Goal: Transaction & Acquisition: Purchase product/service

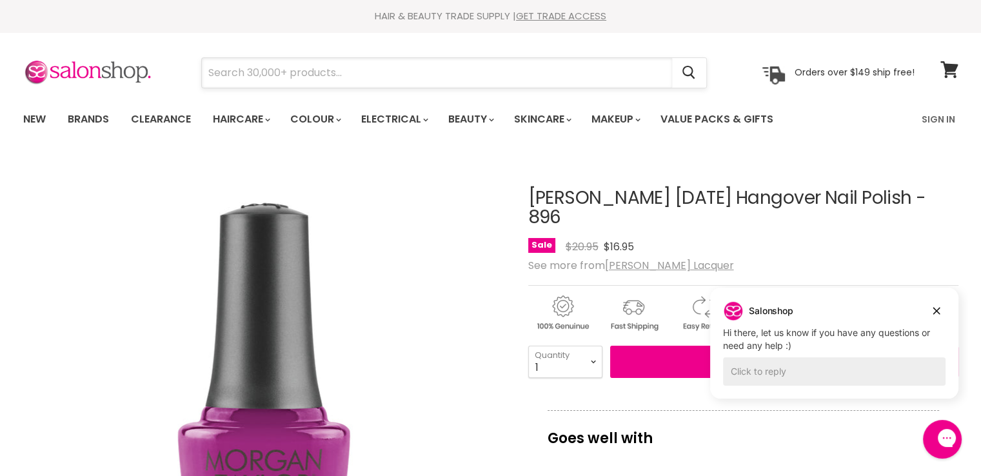
click at [294, 68] on input "Search" at bounding box center [437, 73] width 470 height 30
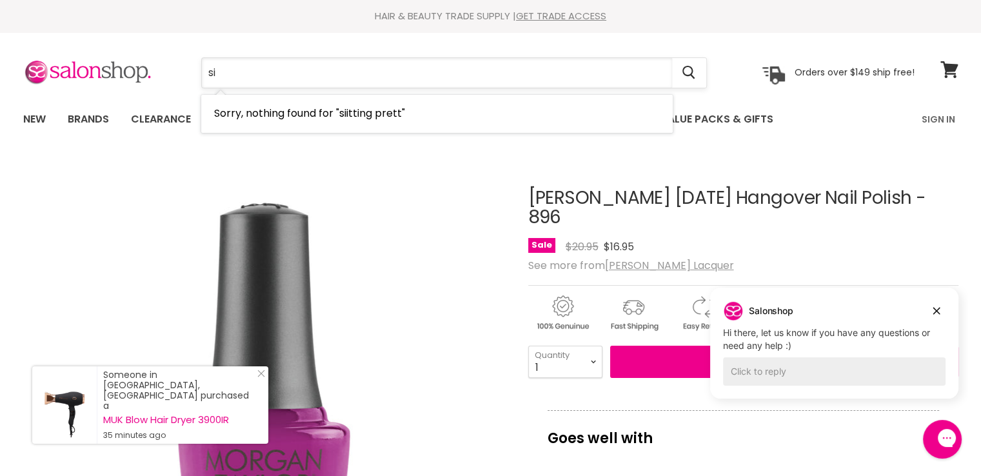
type input "s"
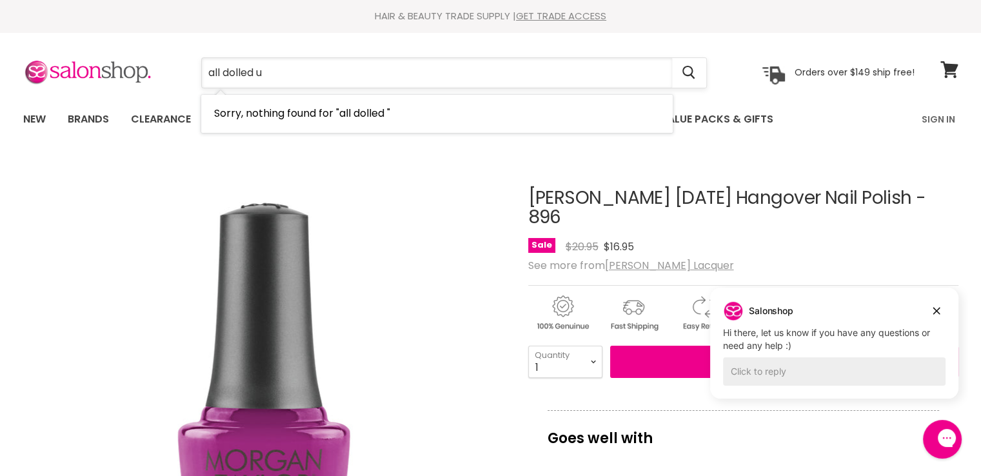
type input "all dolled up"
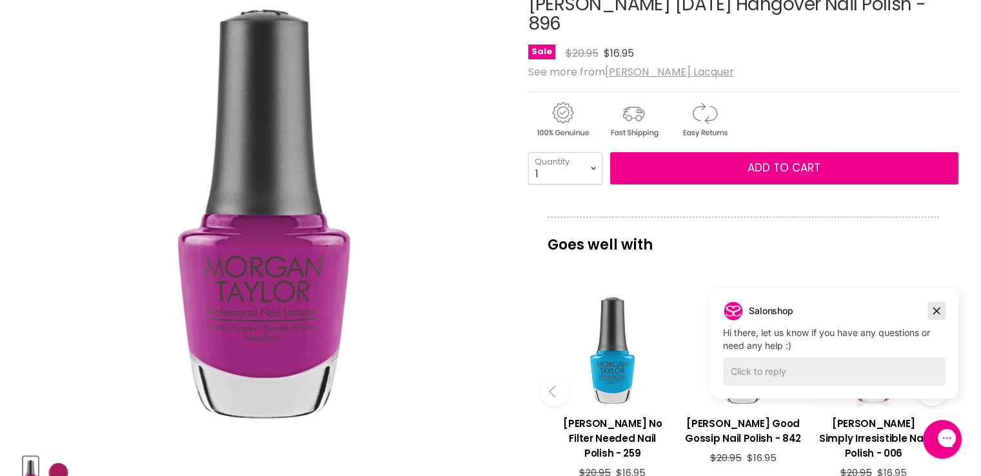
click at [936, 310] on icon "Dismiss campaign" at bounding box center [936, 311] width 7 height 7
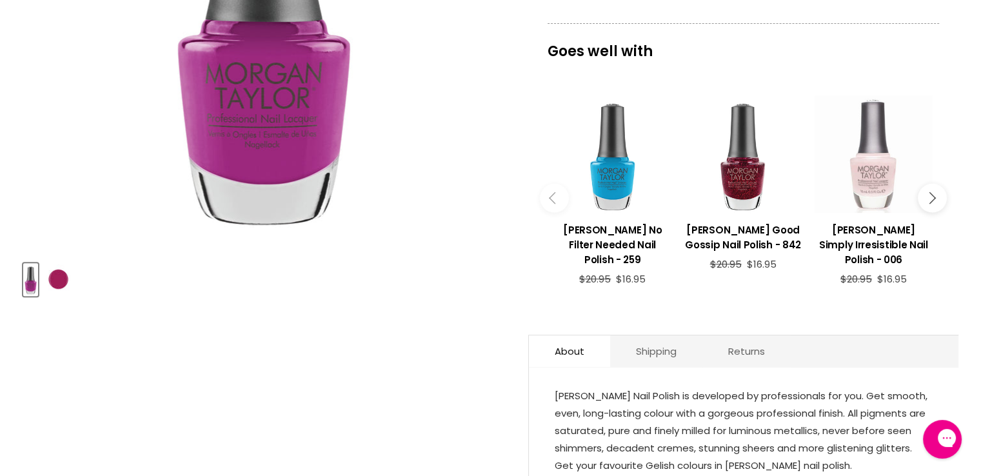
scroll to position [258, 0]
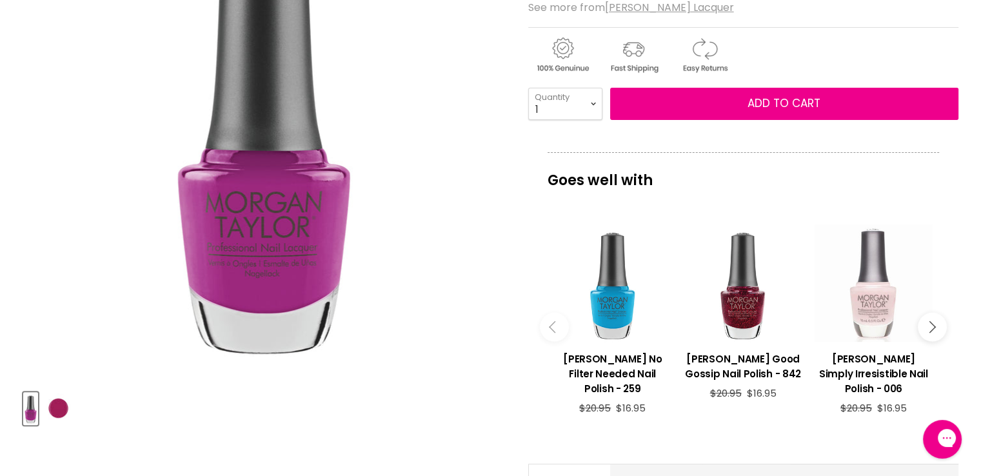
click at [930, 324] on icon "Main content" at bounding box center [930, 327] width 12 height 12
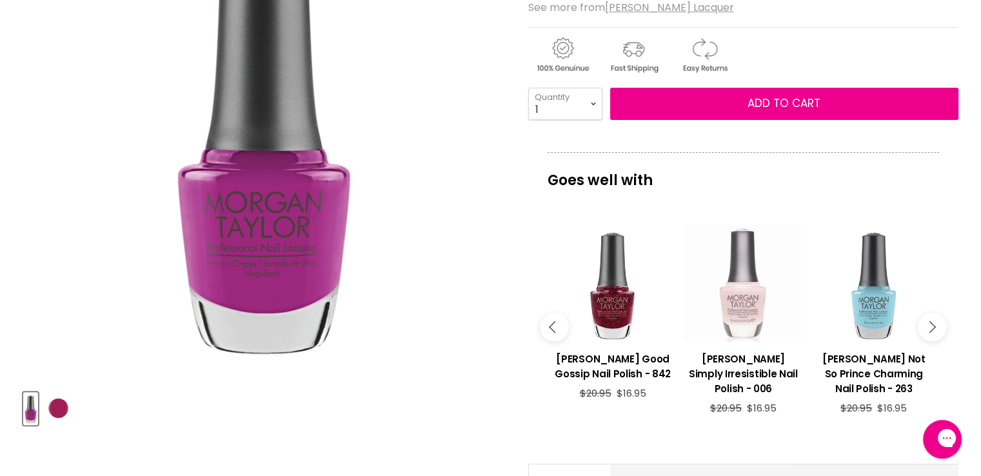
click at [930, 324] on icon "Main content" at bounding box center [930, 327] width 12 height 12
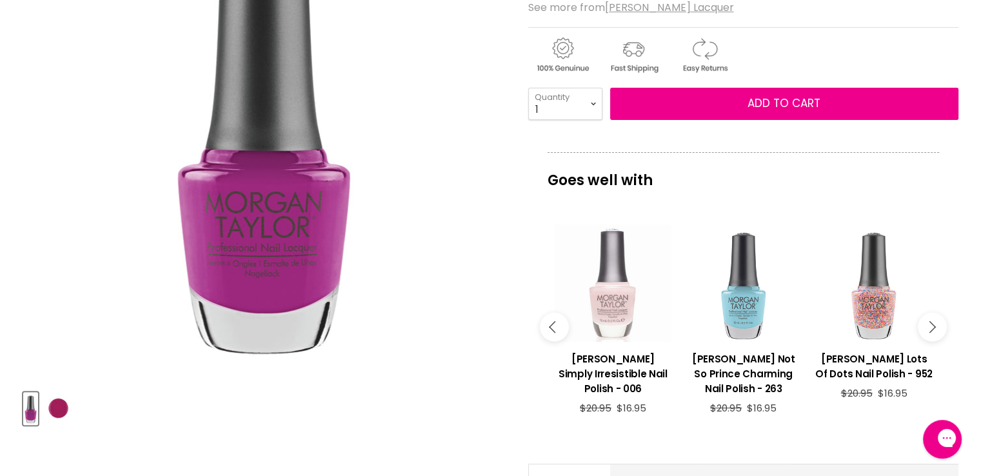
click at [930, 324] on icon "Main content" at bounding box center [930, 327] width 12 height 12
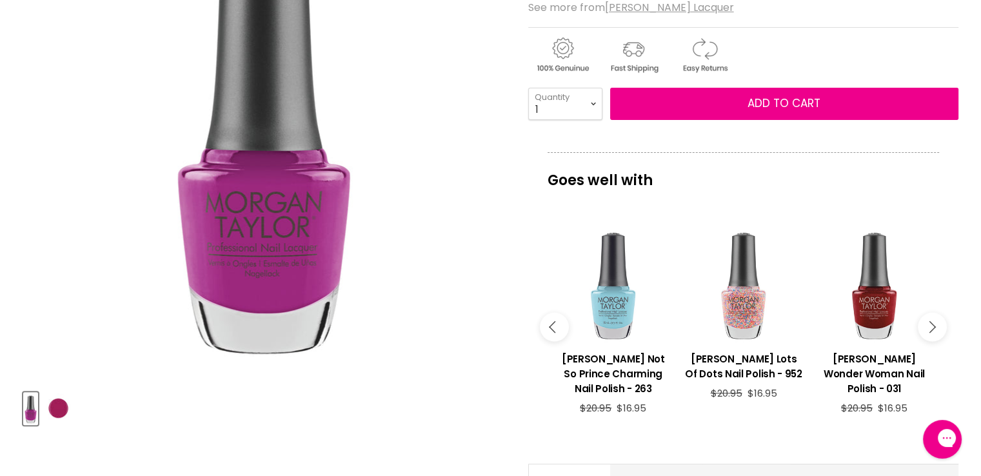
click at [930, 324] on icon "Main content" at bounding box center [930, 327] width 12 height 12
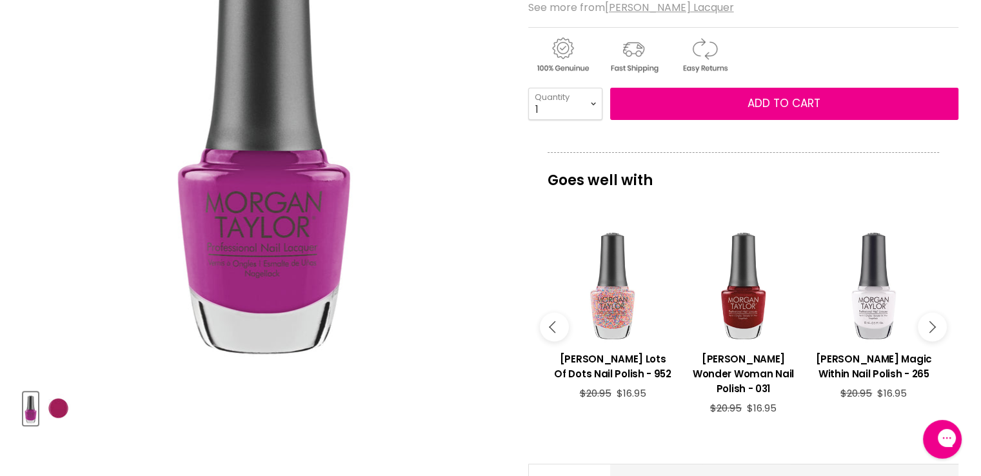
click at [930, 324] on icon "Main content" at bounding box center [930, 327] width 12 height 12
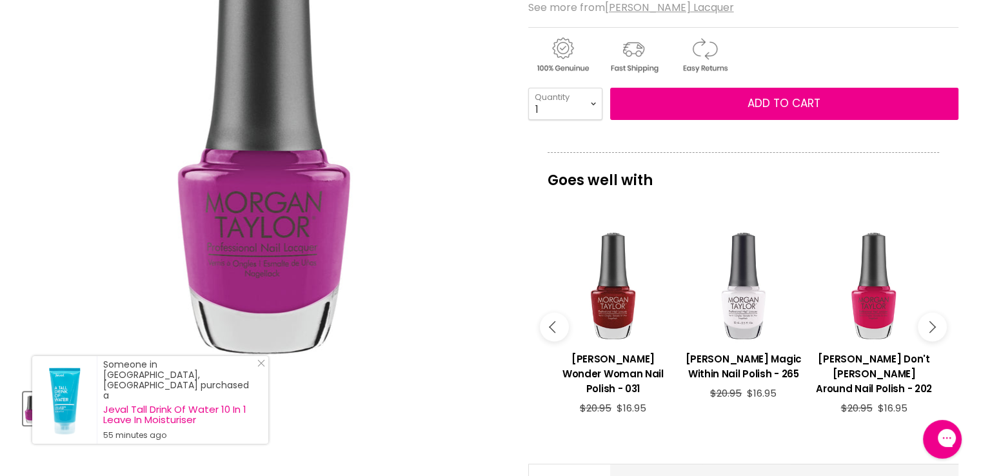
click at [929, 323] on icon "Main content" at bounding box center [930, 327] width 12 height 12
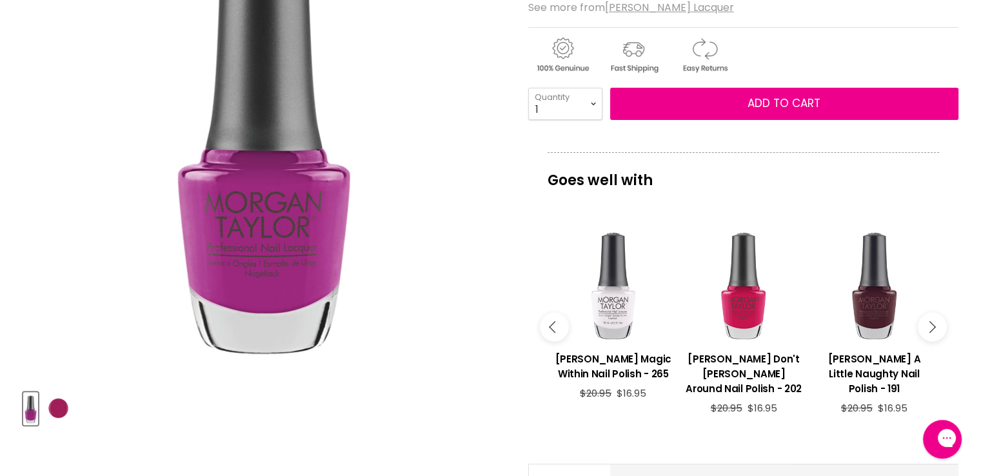
click at [931, 326] on icon "Main content" at bounding box center [930, 327] width 12 height 12
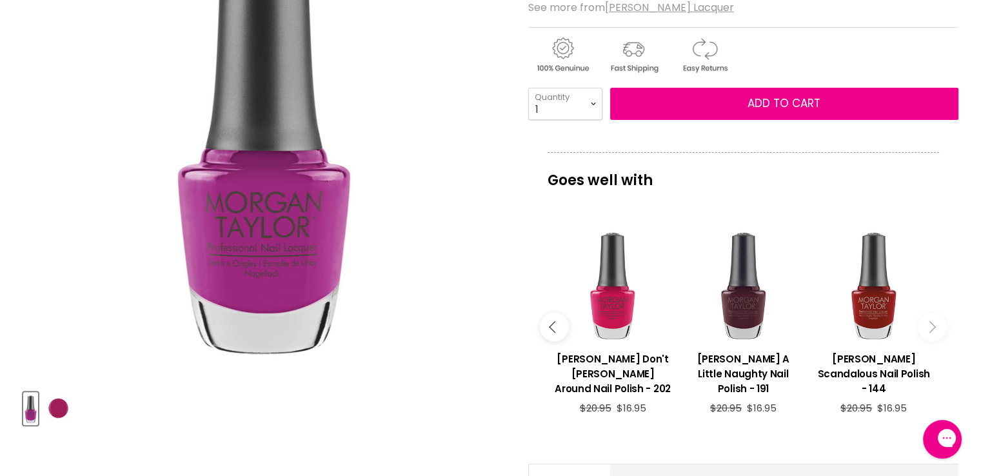
click at [931, 325] on icon "Main content" at bounding box center [930, 327] width 12 height 12
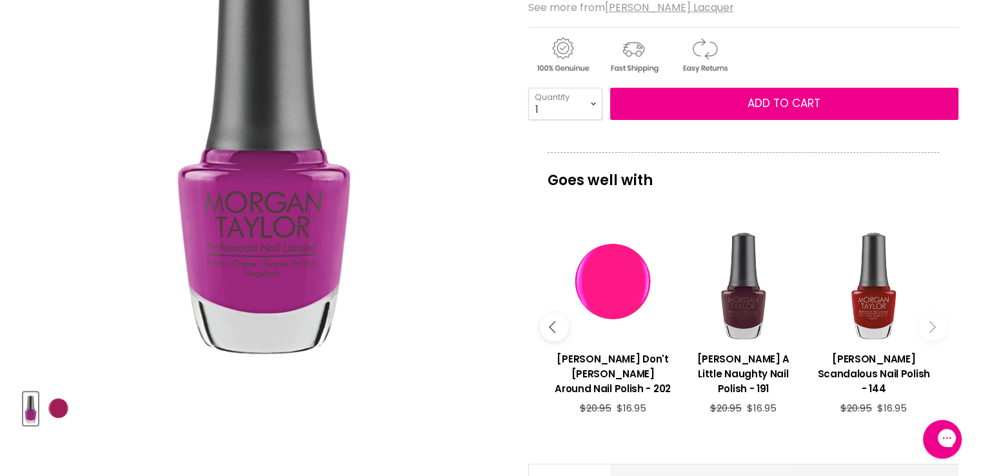
click at [614, 291] on div "Main content" at bounding box center [612, 282] width 117 height 117
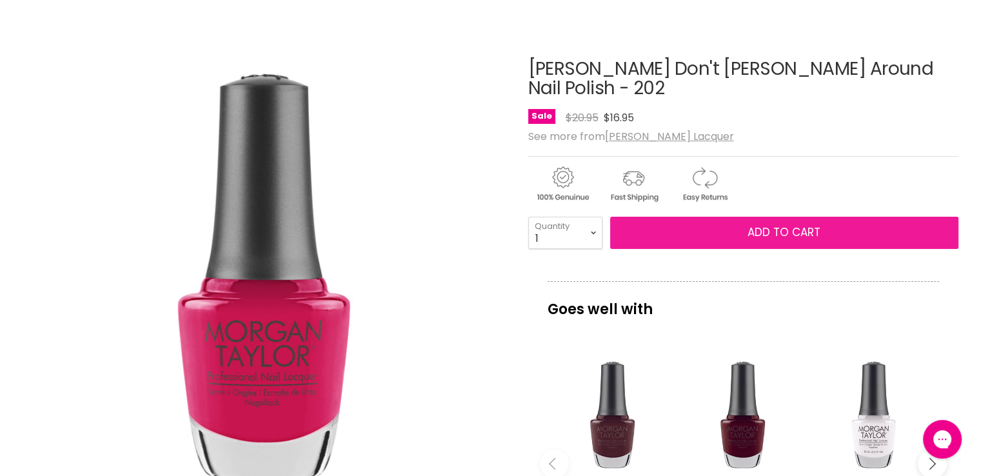
click at [779, 229] on span "Add to cart" at bounding box center [784, 231] width 73 height 15
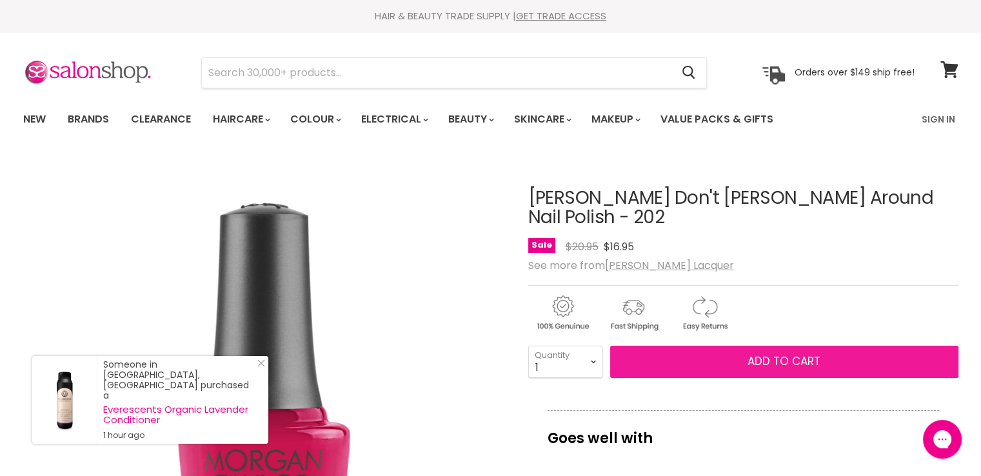
click at [777, 361] on span "Add to cart" at bounding box center [784, 360] width 73 height 15
